Goal: Information Seeking & Learning: Learn about a topic

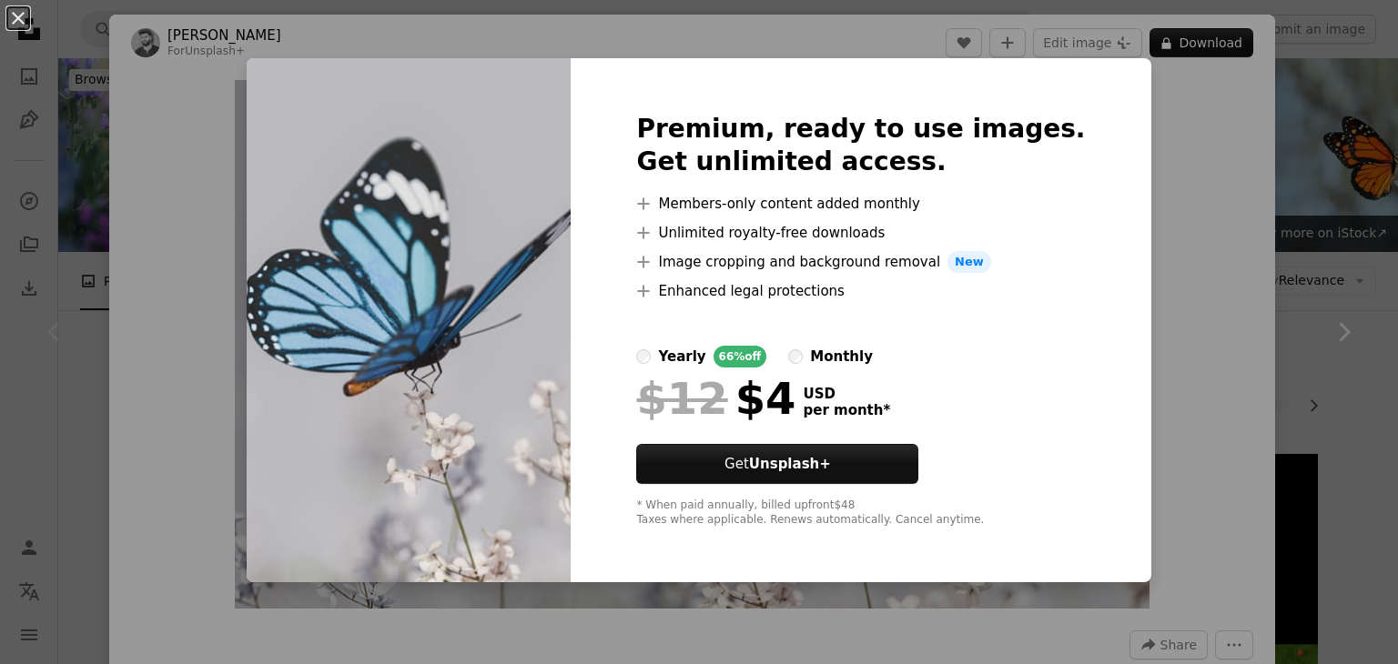
scroll to position [295, 0]
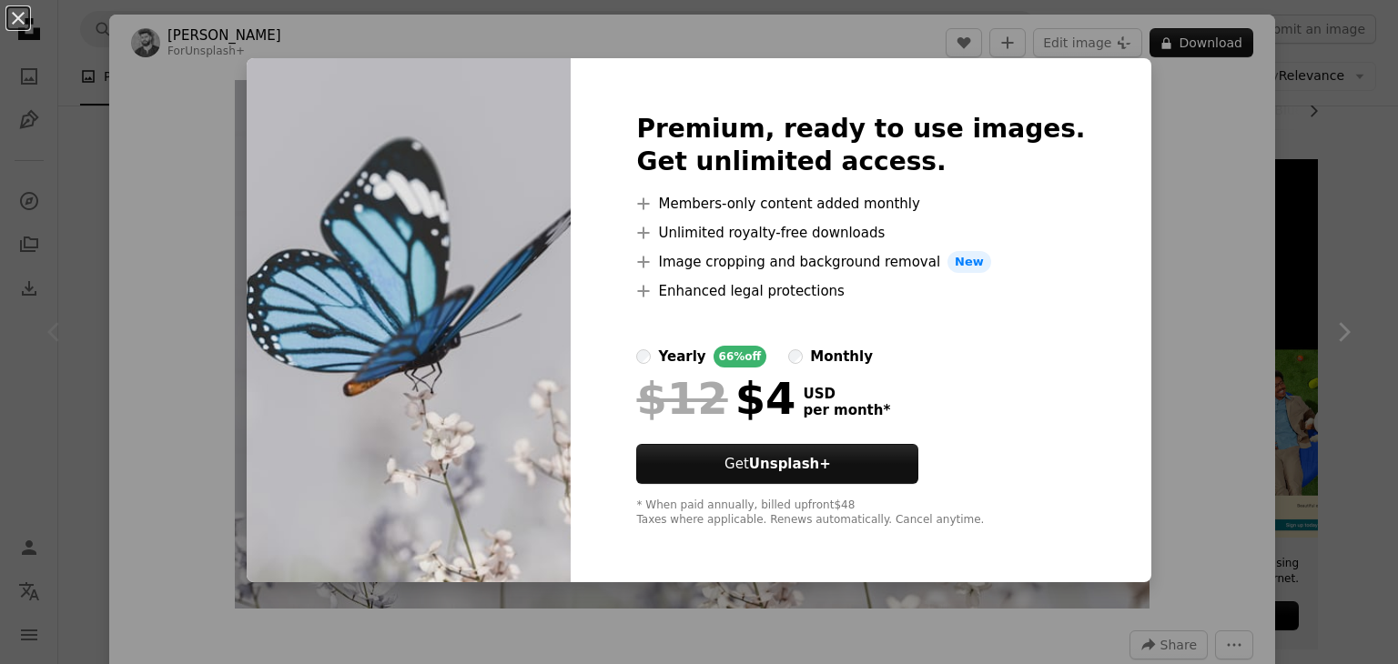
click at [1225, 274] on div "An X shape Premium, ready to use images. Get unlimited access. A plus sign Memb…" at bounding box center [699, 332] width 1398 height 664
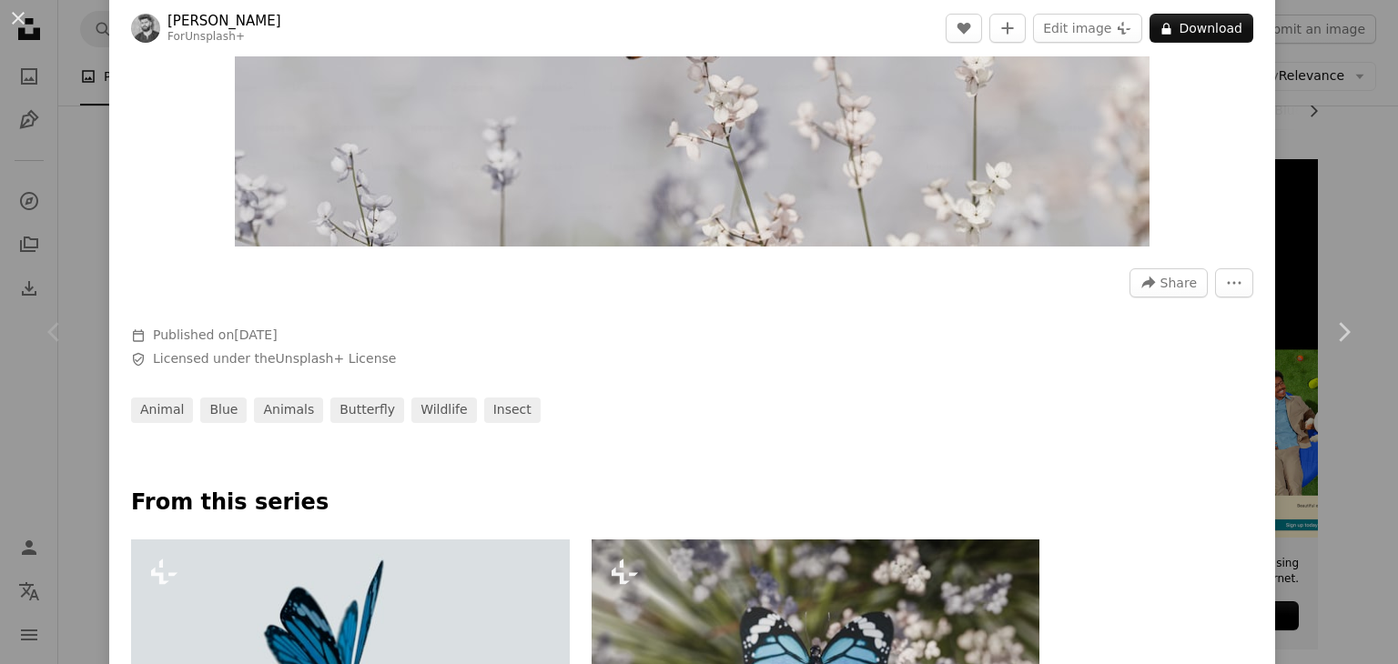
scroll to position [367, 0]
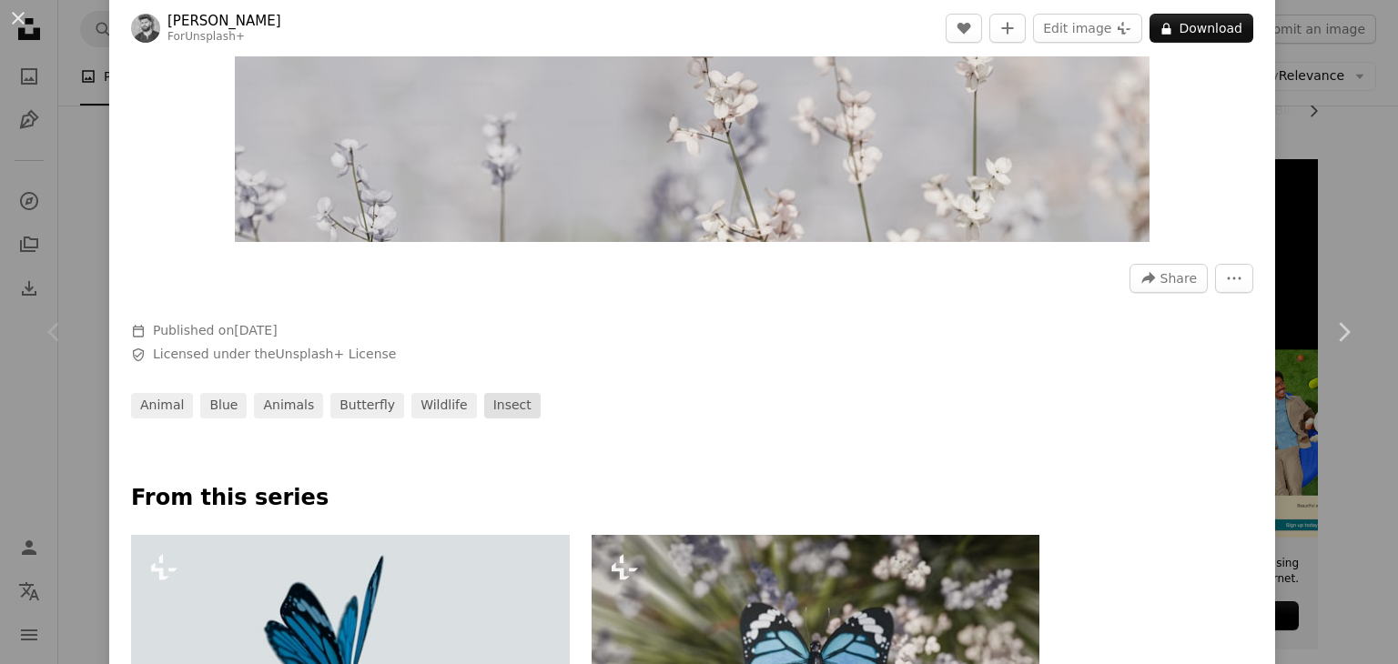
click at [488, 409] on link "insect" at bounding box center [512, 405] width 56 height 25
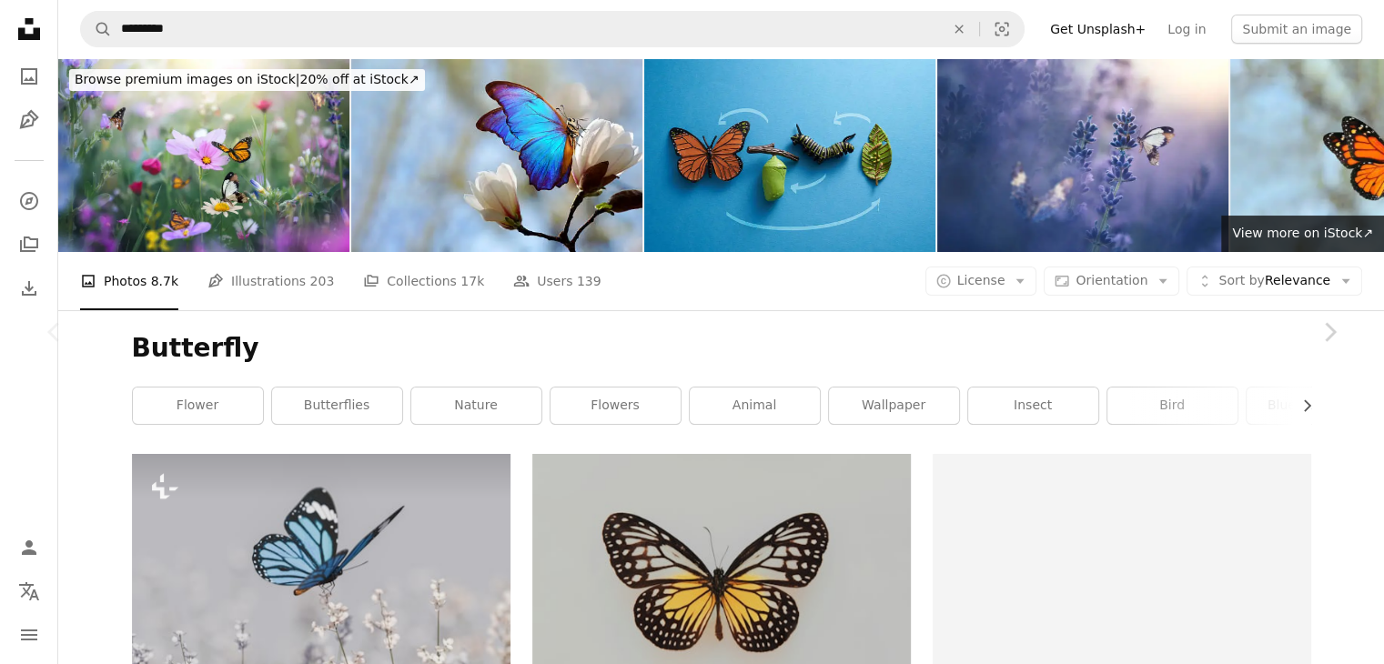
scroll to position [295, 0]
